Goal: Transaction & Acquisition: Purchase product/service

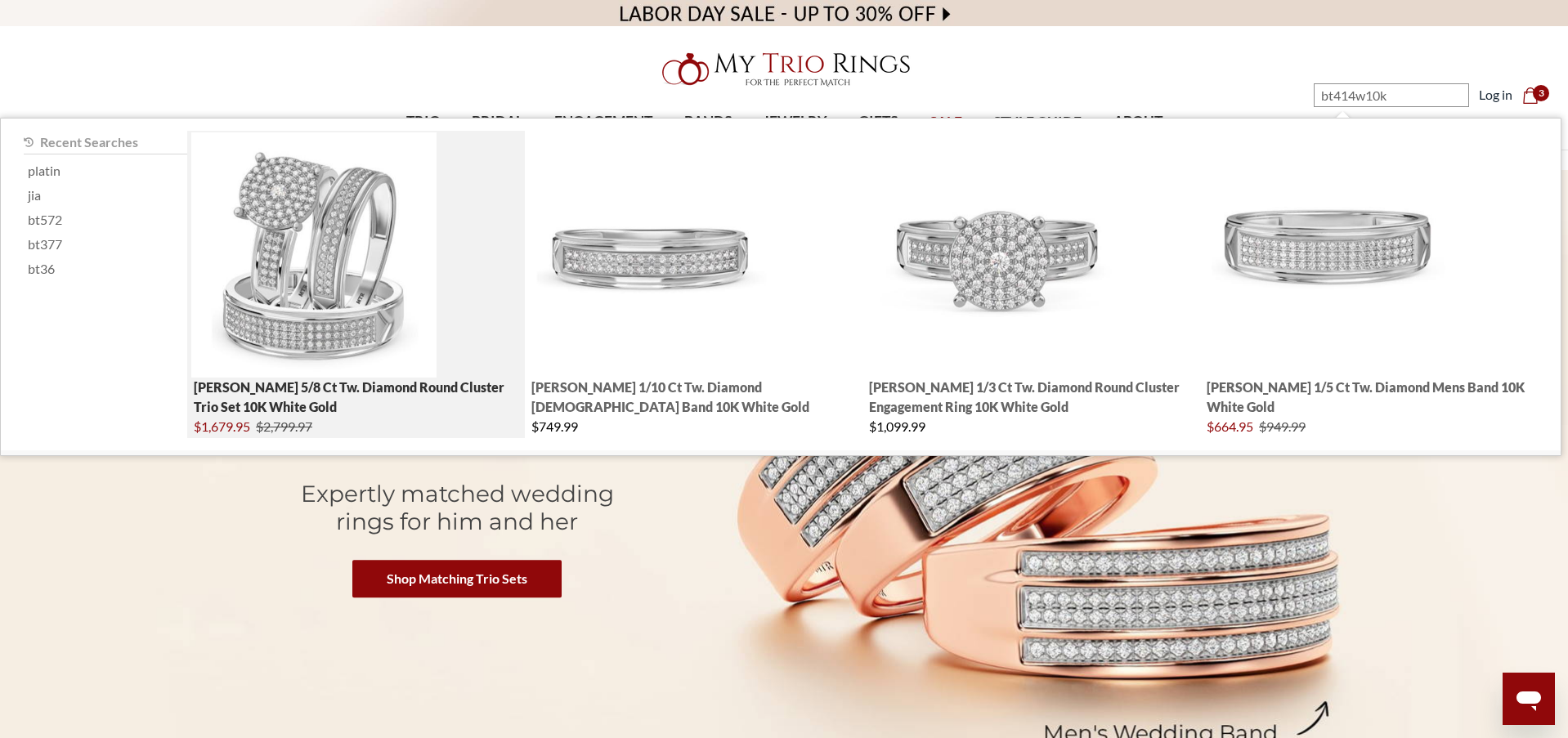
type input "bt414w10k"
drag, startPoint x: 331, startPoint y: 273, endPoint x: 337, endPoint y: 270, distance: 6.7
click at [331, 273] on img "; Total Products 4" at bounding box center [314, 255] width 245 height 245
click at [337, 270] on img "; Total Products 4" at bounding box center [314, 255] width 245 height 245
